Goal: Task Accomplishment & Management: Manage account settings

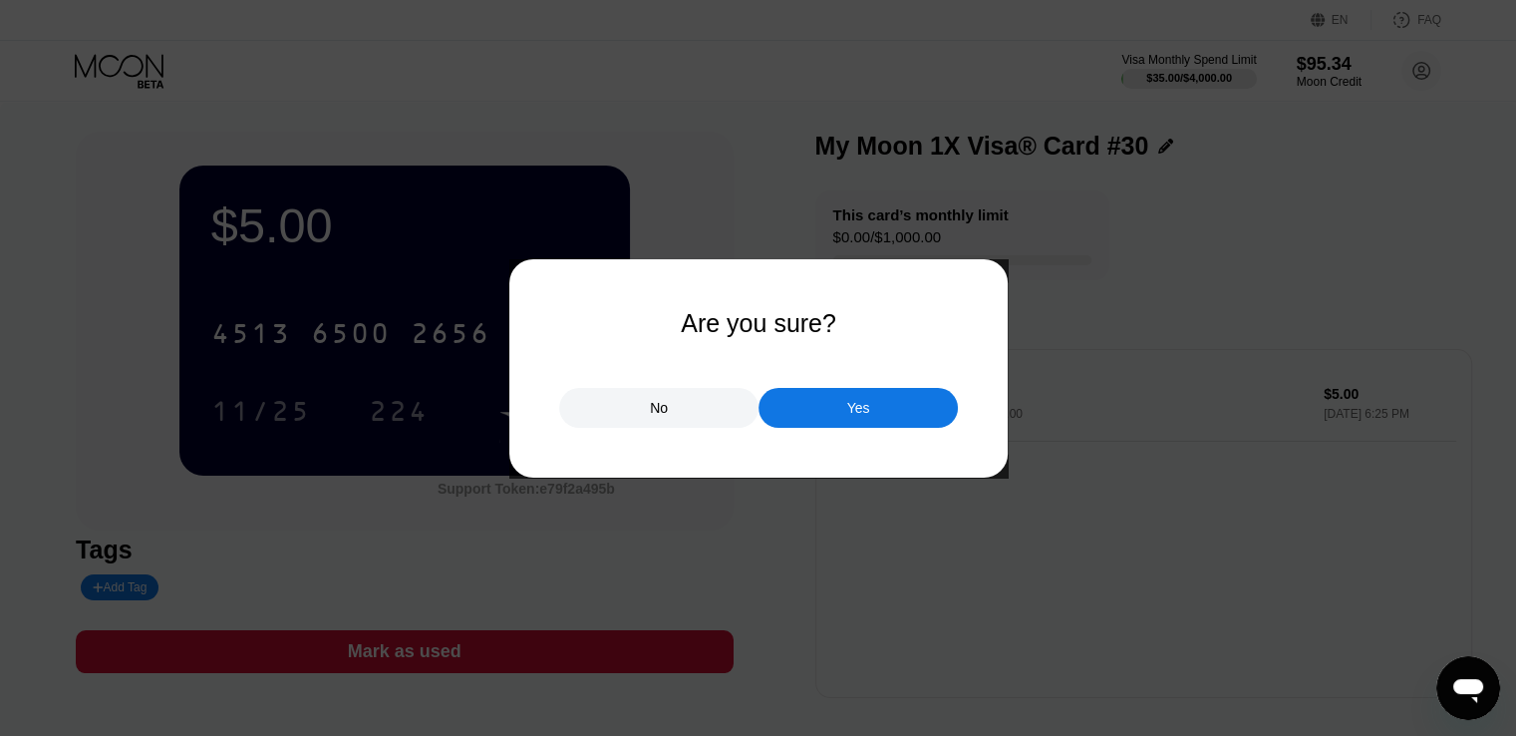
click at [825, 408] on div "Yes" at bounding box center [858, 408] width 199 height 40
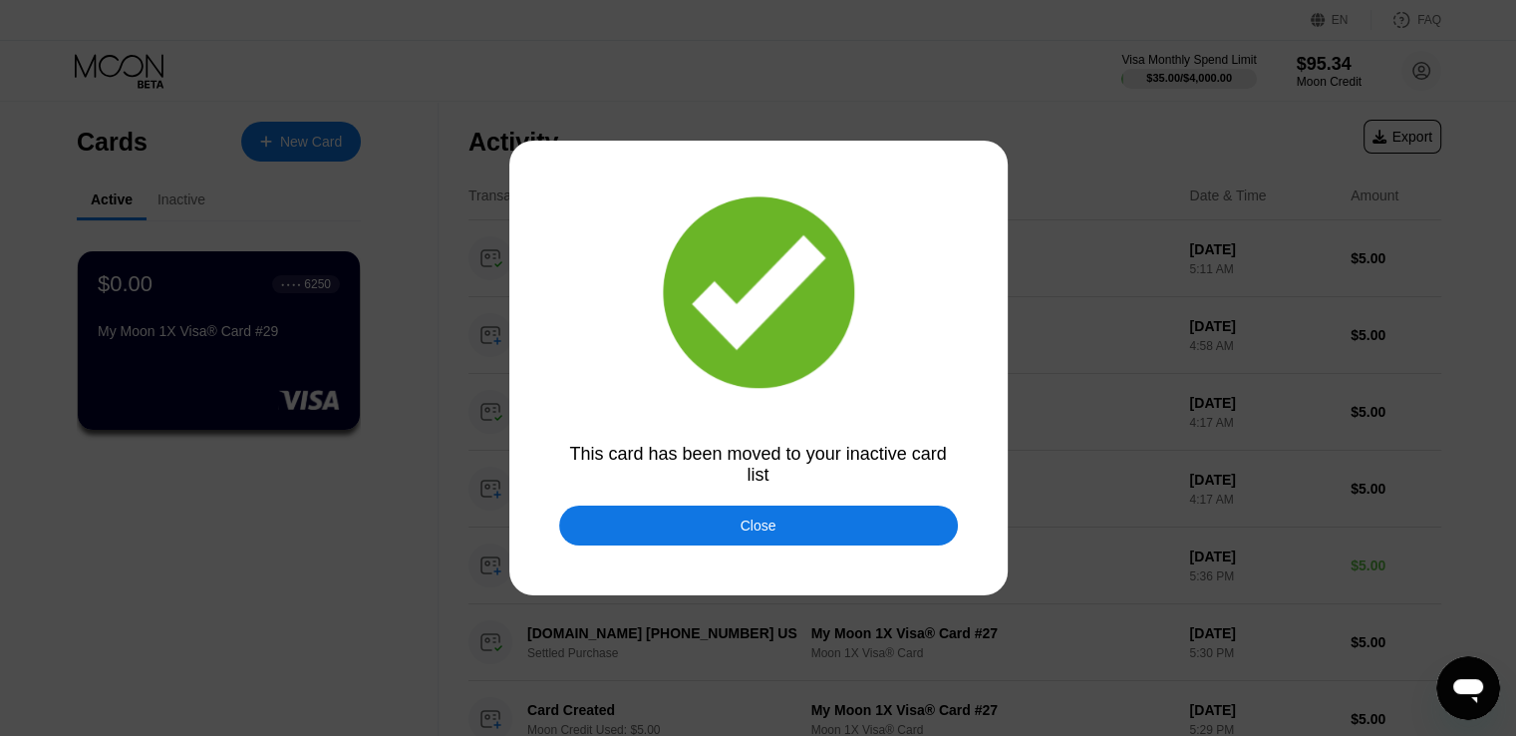
click at [793, 528] on div "Close" at bounding box center [758, 525] width 399 height 40
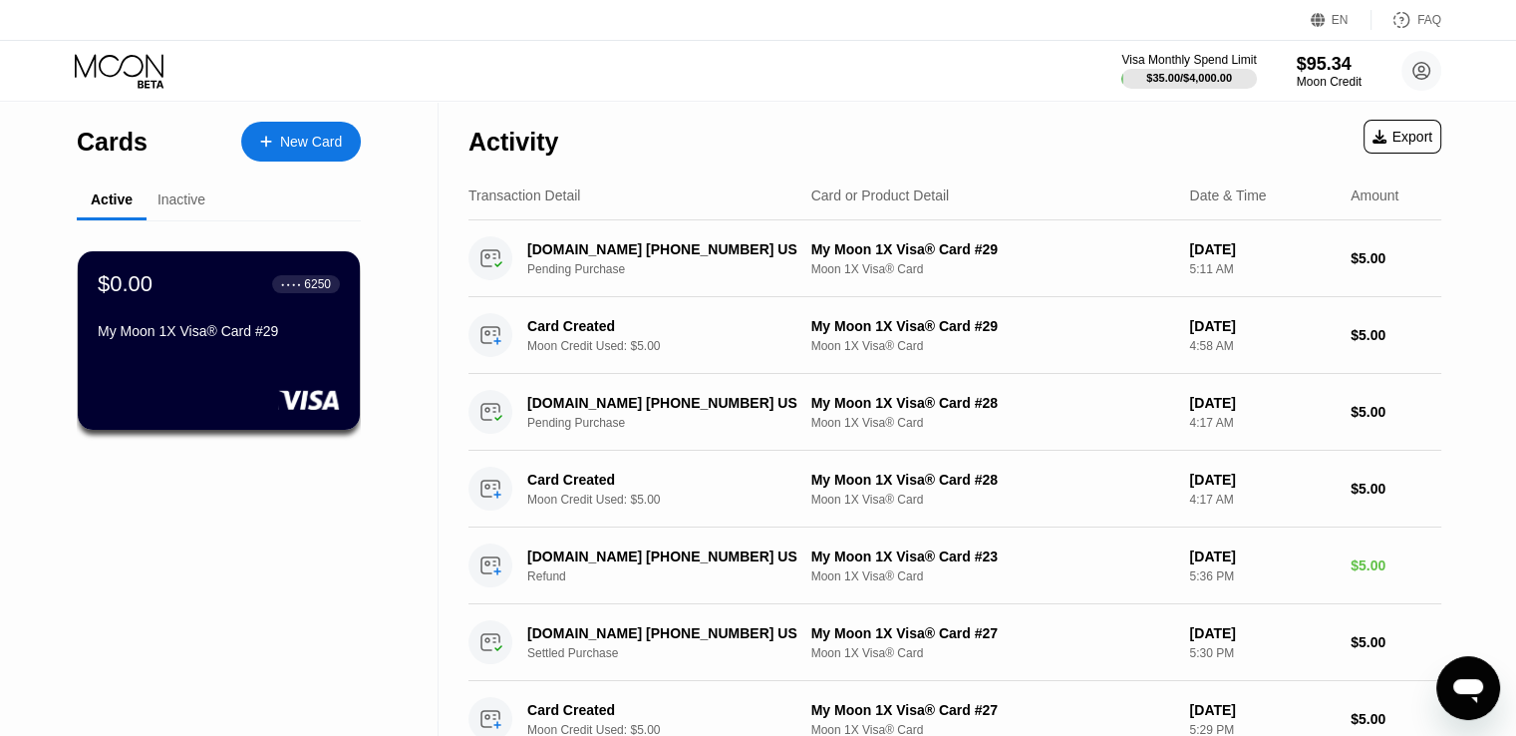
click at [302, 149] on div "New Card" at bounding box center [311, 142] width 62 height 17
